Goal: Information Seeking & Learning: Check status

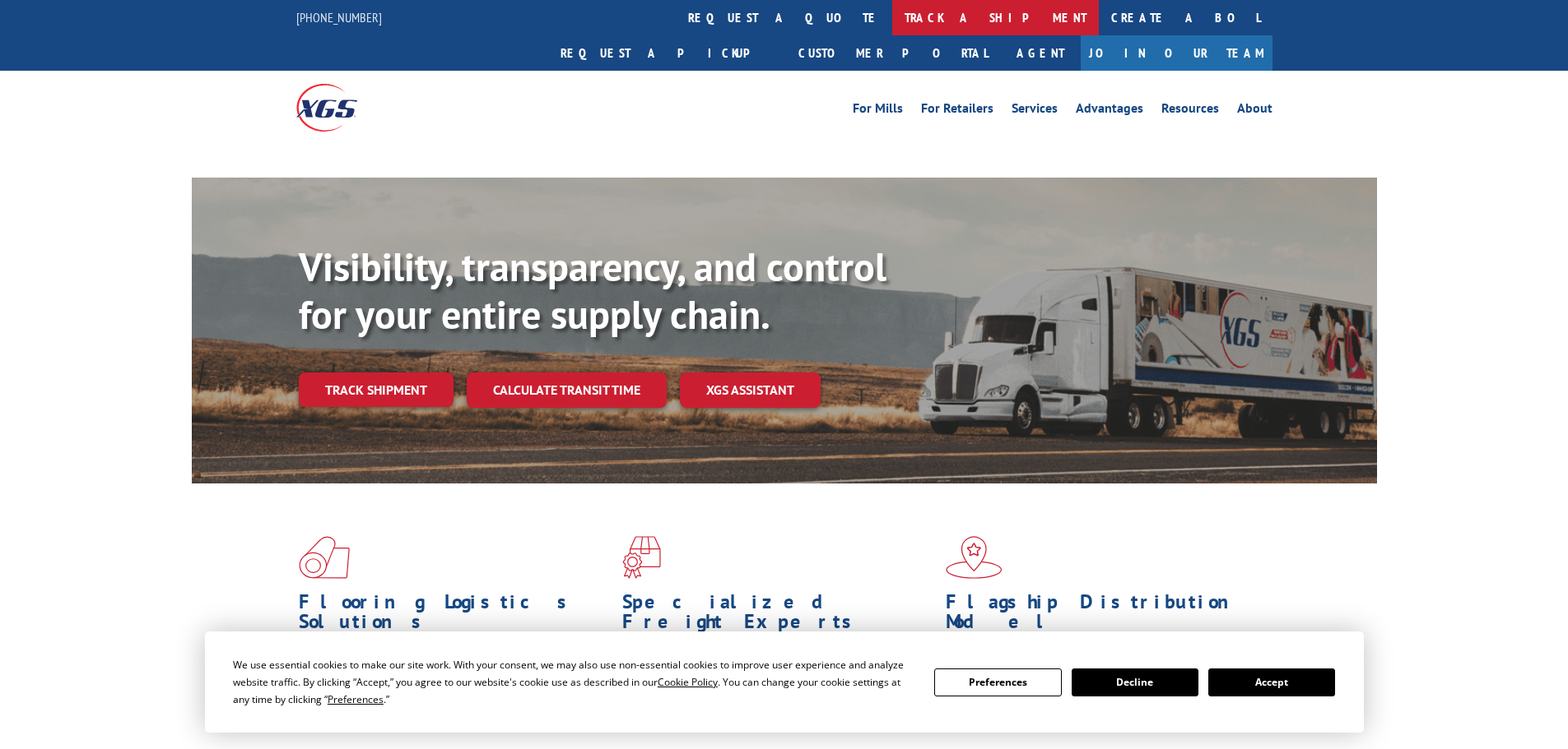
click at [892, 21] on link "track a shipment" at bounding box center [995, 17] width 207 height 35
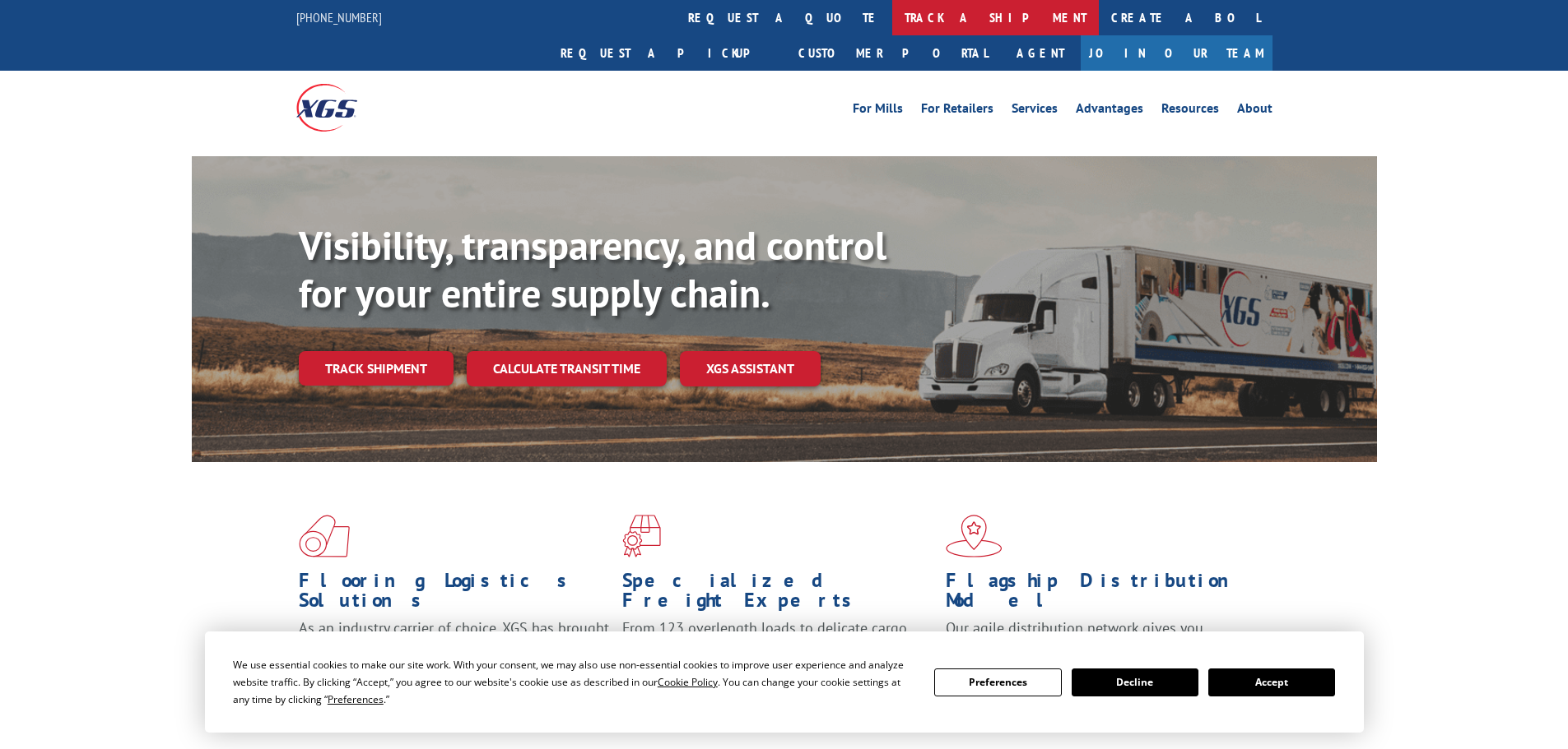
click at [892, 11] on link "track a shipment" at bounding box center [995, 17] width 207 height 35
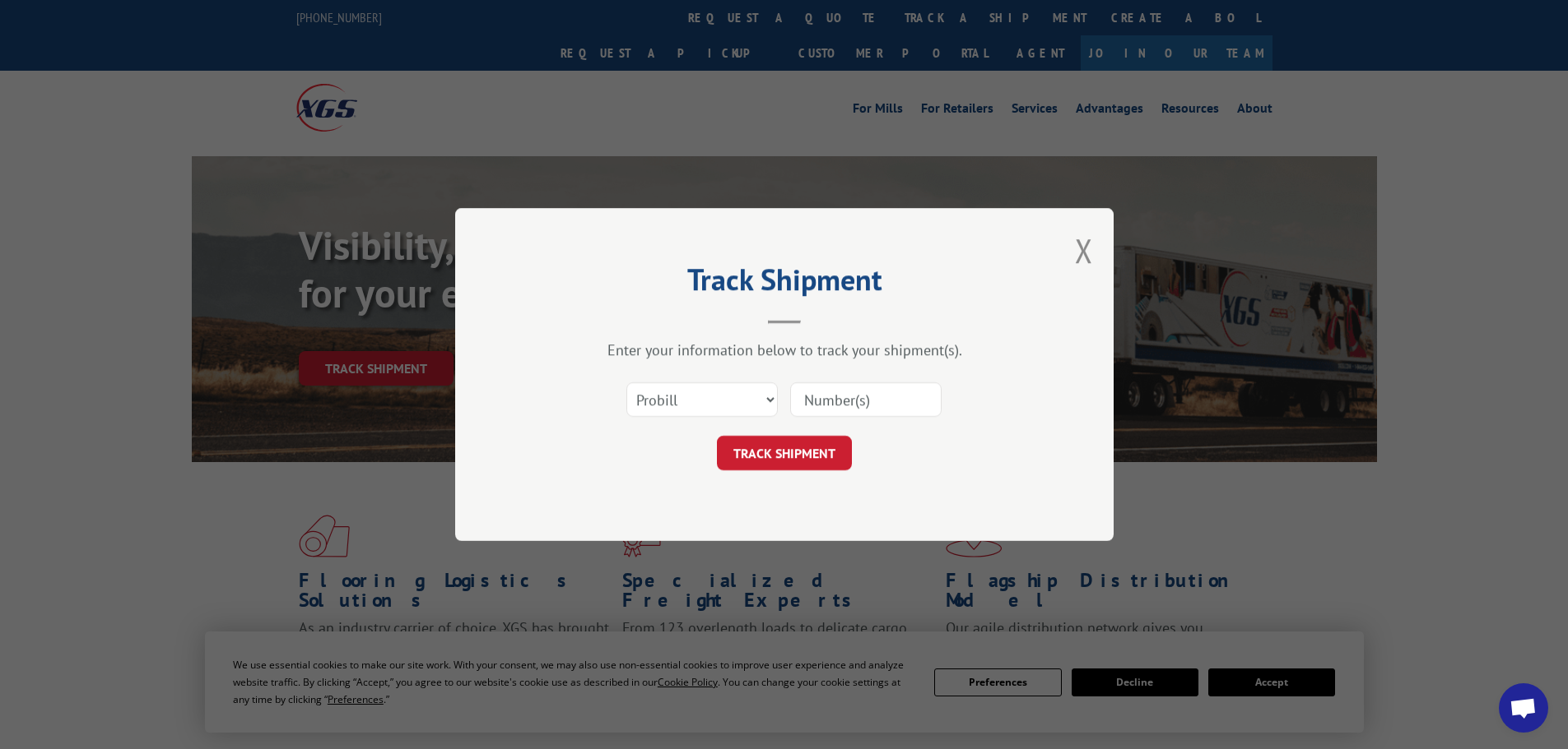
paste input "17229127"
type input "17229127"
click at [797, 445] on button "TRACK SHIPMENT" at bounding box center [784, 453] width 135 height 34
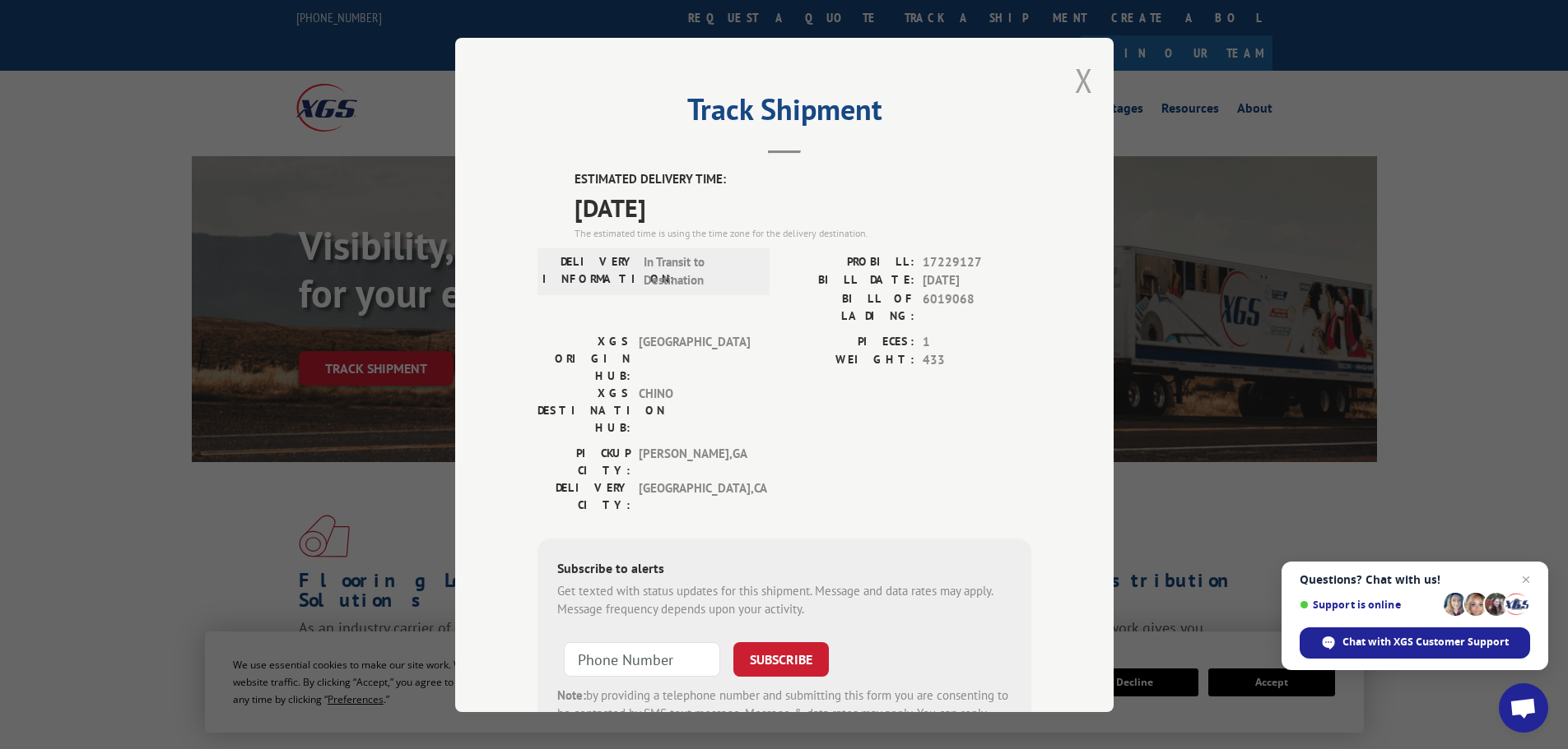
click at [1077, 72] on button "Close modal" at bounding box center [1084, 81] width 18 height 44
